Goal: Information Seeking & Learning: Learn about a topic

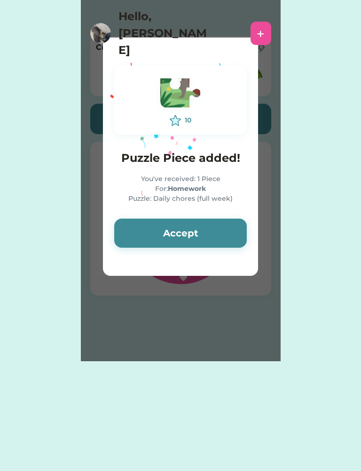
click at [161, 228] on button "Accept" at bounding box center [180, 233] width 132 height 29
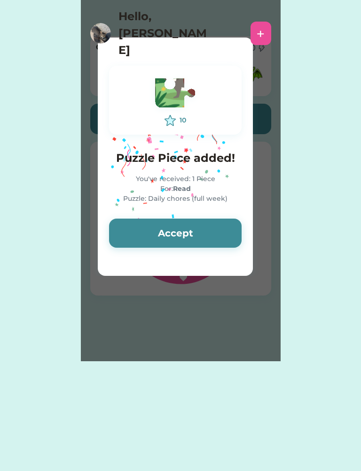
click at [165, 234] on button "Accept" at bounding box center [175, 233] width 132 height 29
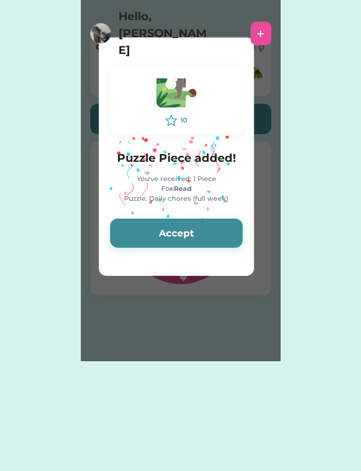
click at [166, 230] on button "Accept" at bounding box center [176, 233] width 132 height 29
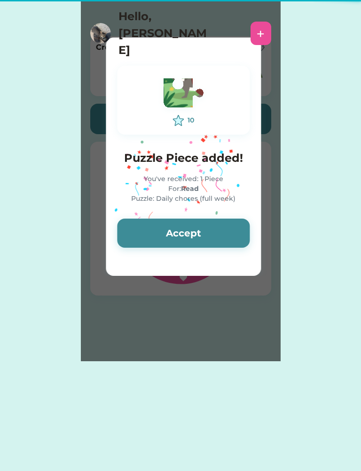
click at [165, 232] on button "Accept" at bounding box center [183, 233] width 132 height 29
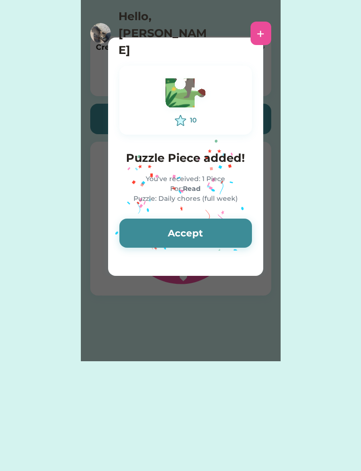
click at [166, 233] on button "Accept" at bounding box center [185, 233] width 132 height 29
click at [167, 230] on button "Accept" at bounding box center [185, 233] width 132 height 29
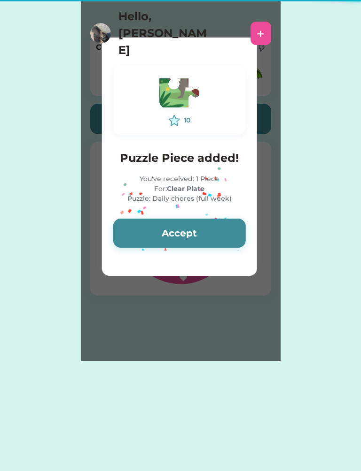
click at [166, 231] on button "Accept" at bounding box center [179, 233] width 132 height 29
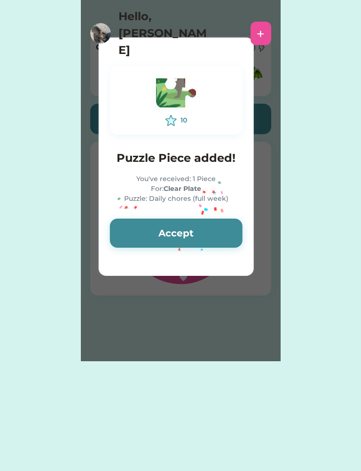
click at [166, 231] on button "Accept" at bounding box center [176, 233] width 132 height 29
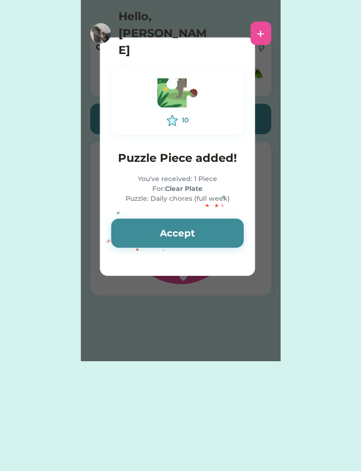
click at [166, 231] on button "Accept" at bounding box center [177, 233] width 132 height 29
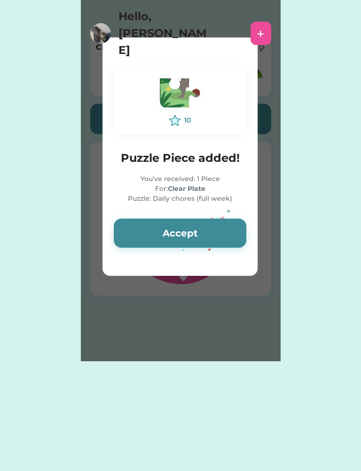
click at [166, 231] on button "Accept" at bounding box center [180, 233] width 132 height 29
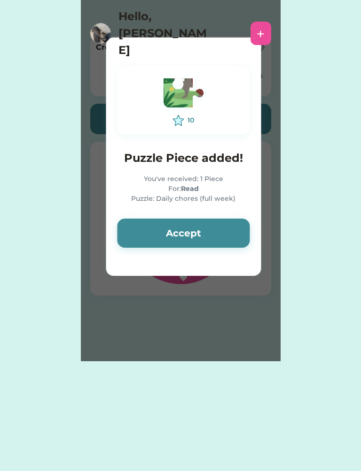
click at [166, 231] on button "Accept" at bounding box center [183, 233] width 132 height 29
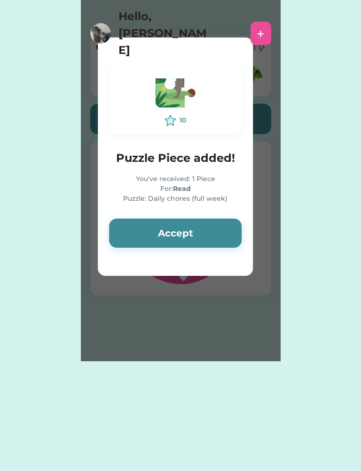
click at [166, 231] on button "Accept" at bounding box center [175, 233] width 132 height 29
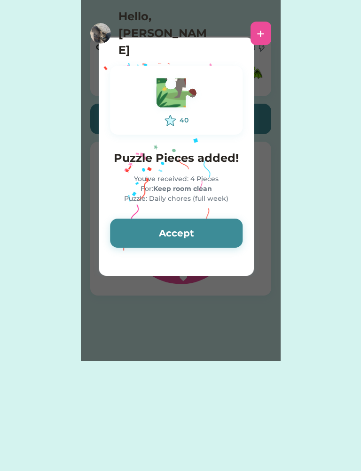
click at [174, 228] on button "Accept" at bounding box center [176, 233] width 132 height 29
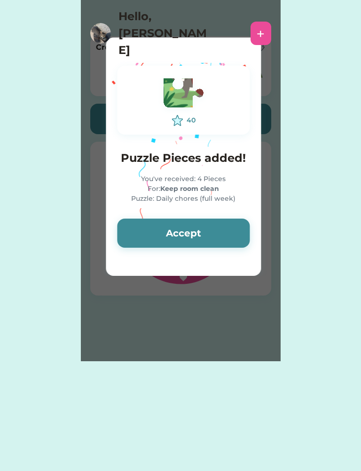
click at [175, 228] on button "Accept" at bounding box center [183, 233] width 132 height 29
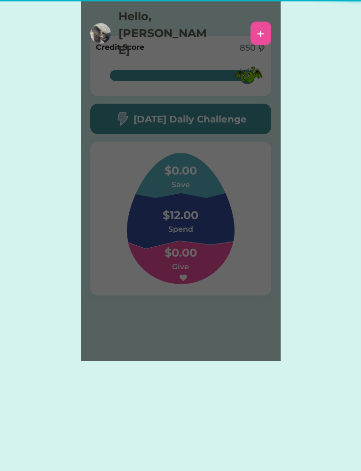
click at [176, 228] on div "Please wait 10 Puzzle Piece added! You've received: 1 Piece For: Clear Plate Pu…" at bounding box center [180, 180] width 199 height 361
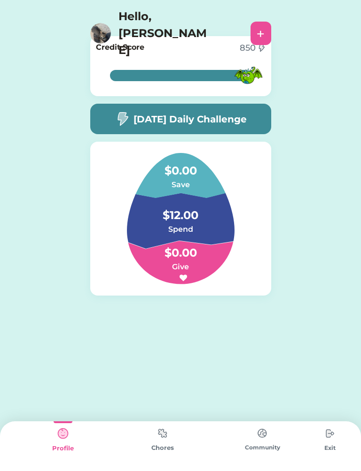
click at [109, 130] on div "[DATE] Daily Challenge" at bounding box center [180, 119] width 181 height 31
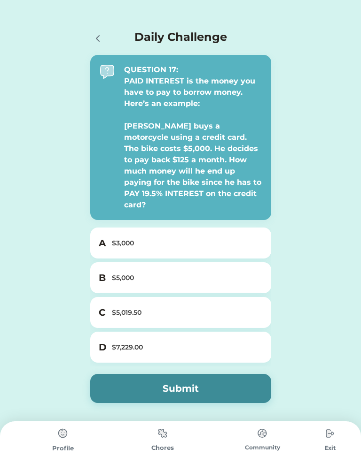
click at [216, 308] on div "$5,019.50" at bounding box center [186, 313] width 149 height 10
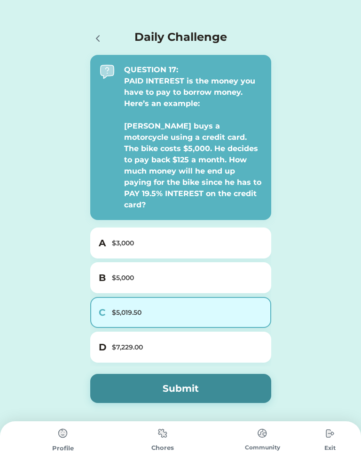
click at [243, 376] on button "Submit" at bounding box center [180, 388] width 181 height 29
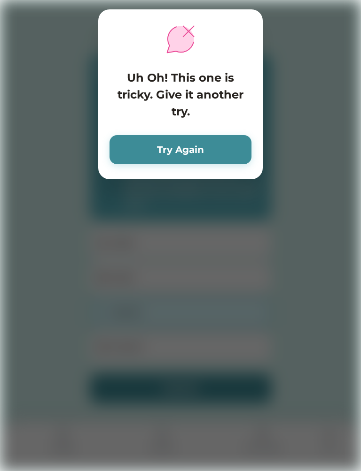
click at [235, 171] on div "Uh Oh! This one is tricky. Give it another try. Try Again" at bounding box center [180, 94] width 164 height 170
click at [230, 155] on button "Try Again" at bounding box center [180, 149] width 142 height 29
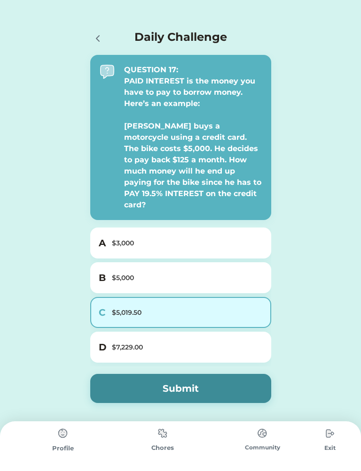
click at [215, 343] on div "$7,229.00" at bounding box center [186, 348] width 149 height 10
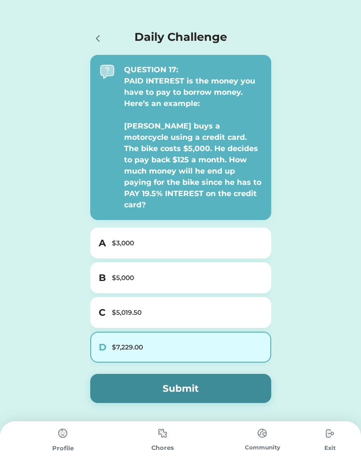
click at [231, 374] on button "Submit" at bounding box center [180, 388] width 181 height 29
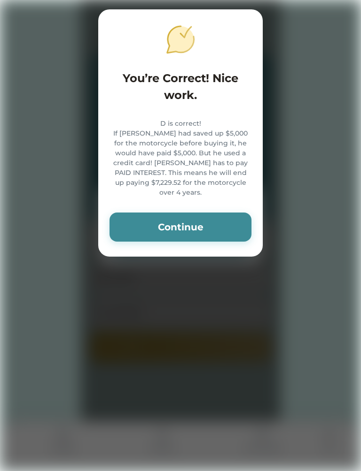
click at [215, 219] on button "Continue" at bounding box center [180, 227] width 142 height 29
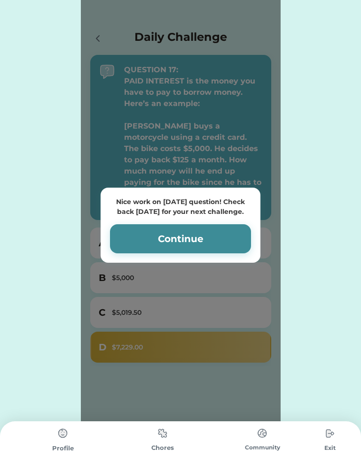
click at [205, 237] on button "Continue" at bounding box center [180, 238] width 141 height 29
